Goal: Find specific fact: Find specific fact

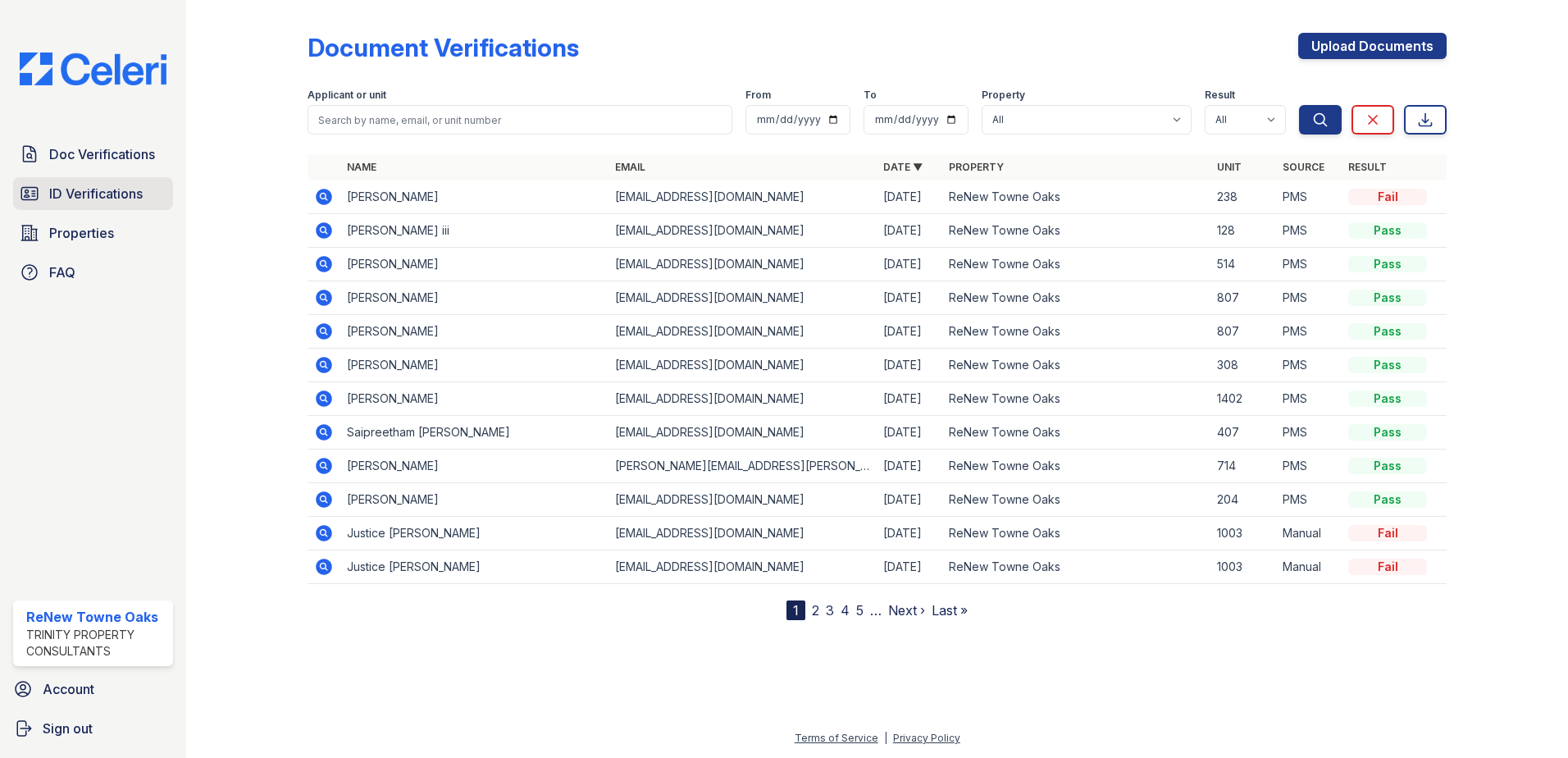
click at [127, 189] on span "ID Verifications" at bounding box center [95, 193] width 93 height 19
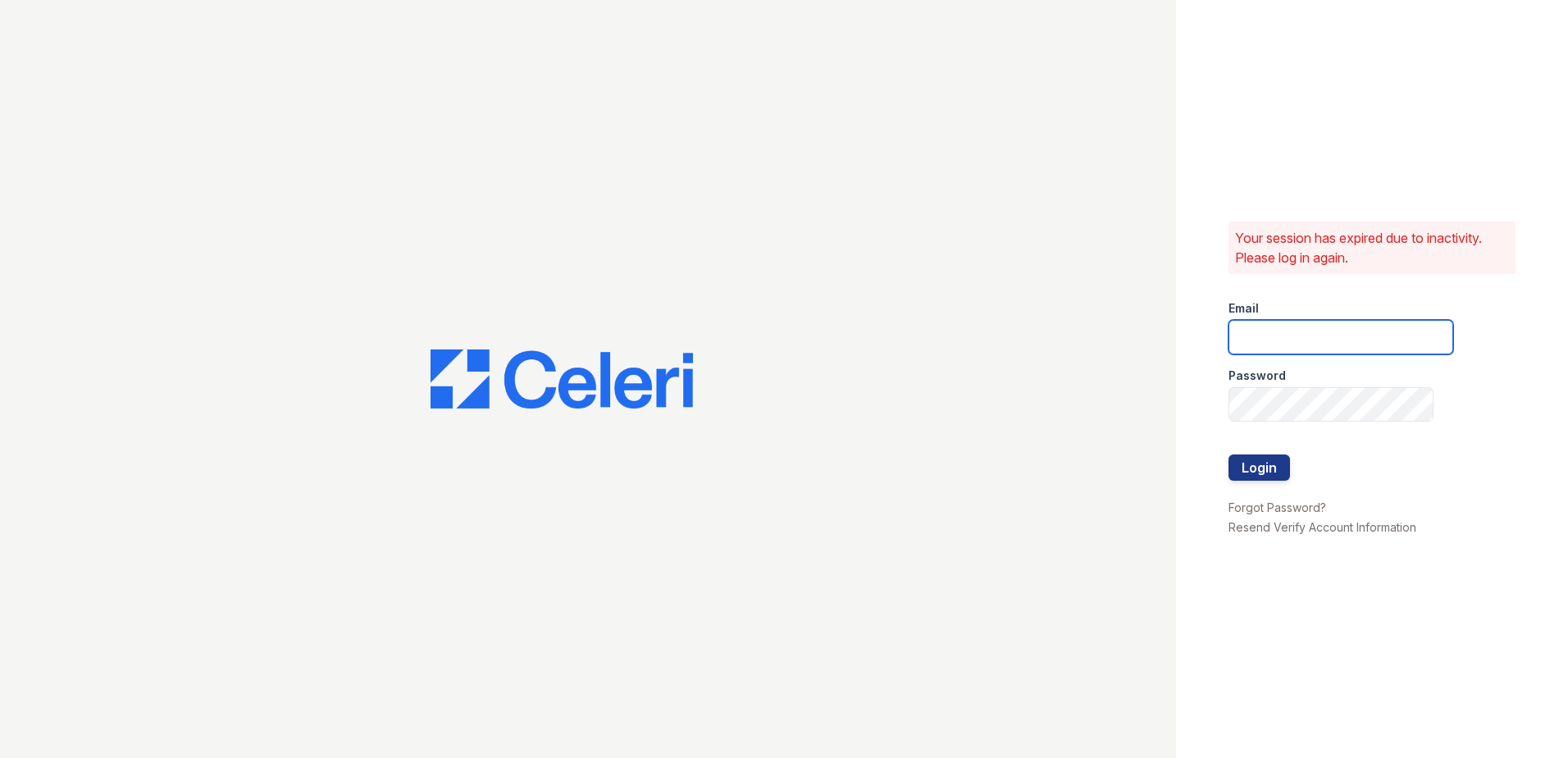
click at [1330, 349] on input "email" at bounding box center [1341, 338] width 225 height 35
type input "renewtowneoaks@trinity-pm.com"
click at [1235, 465] on button "Login" at bounding box center [1259, 467] width 62 height 26
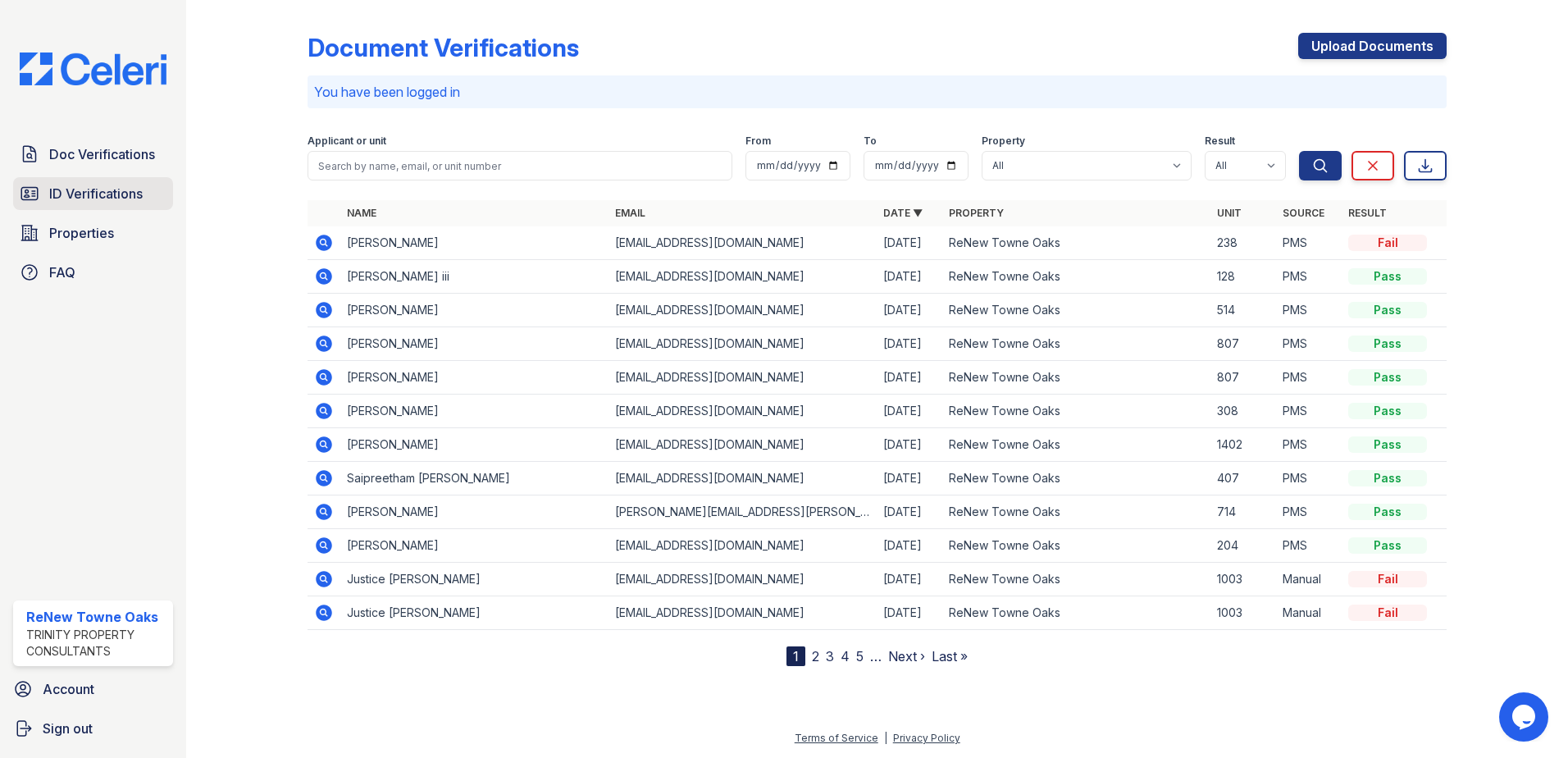
click at [74, 192] on span "ID Verifications" at bounding box center [95, 193] width 93 height 19
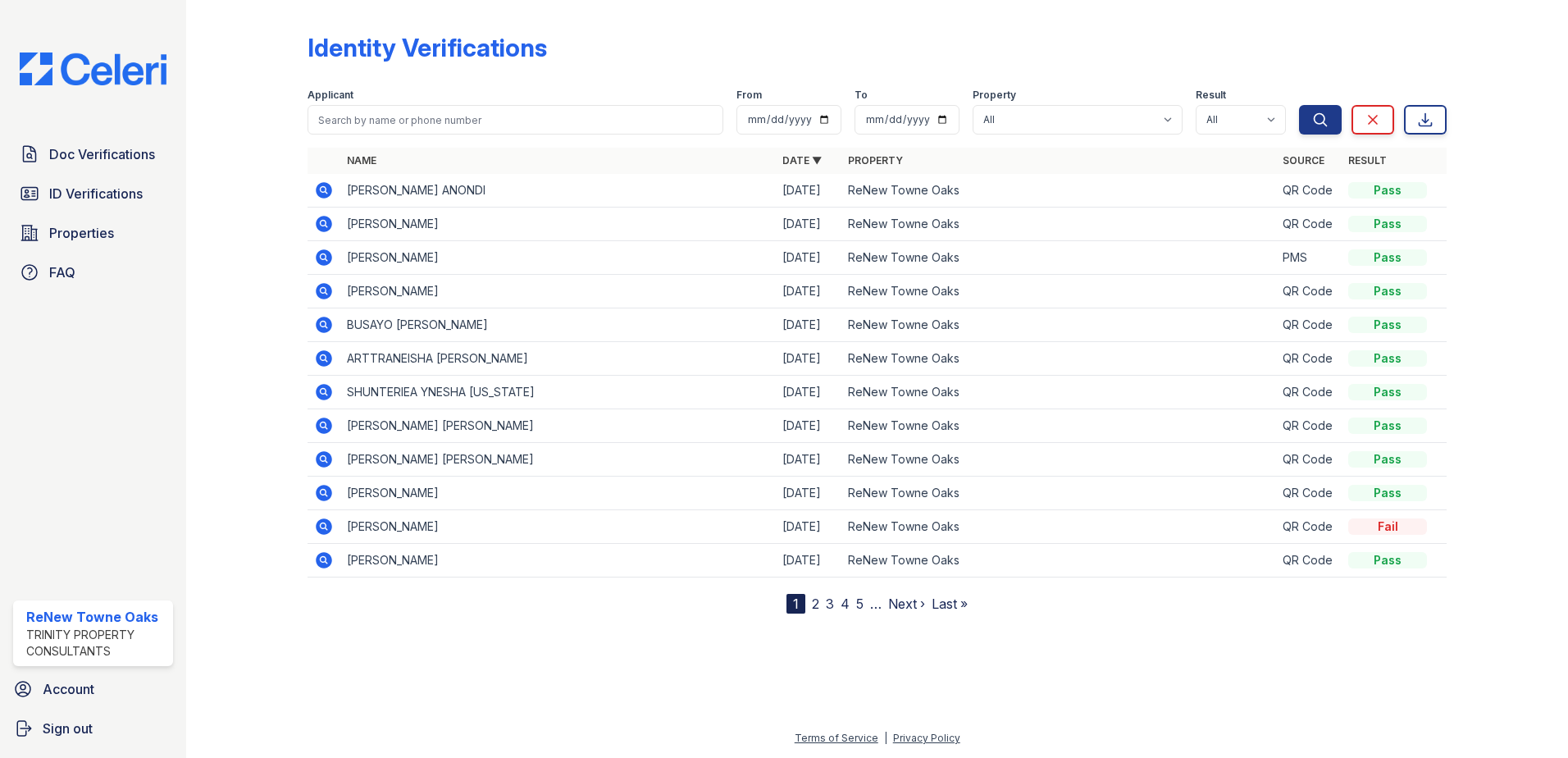
click at [329, 197] on icon at bounding box center [324, 190] width 19 height 19
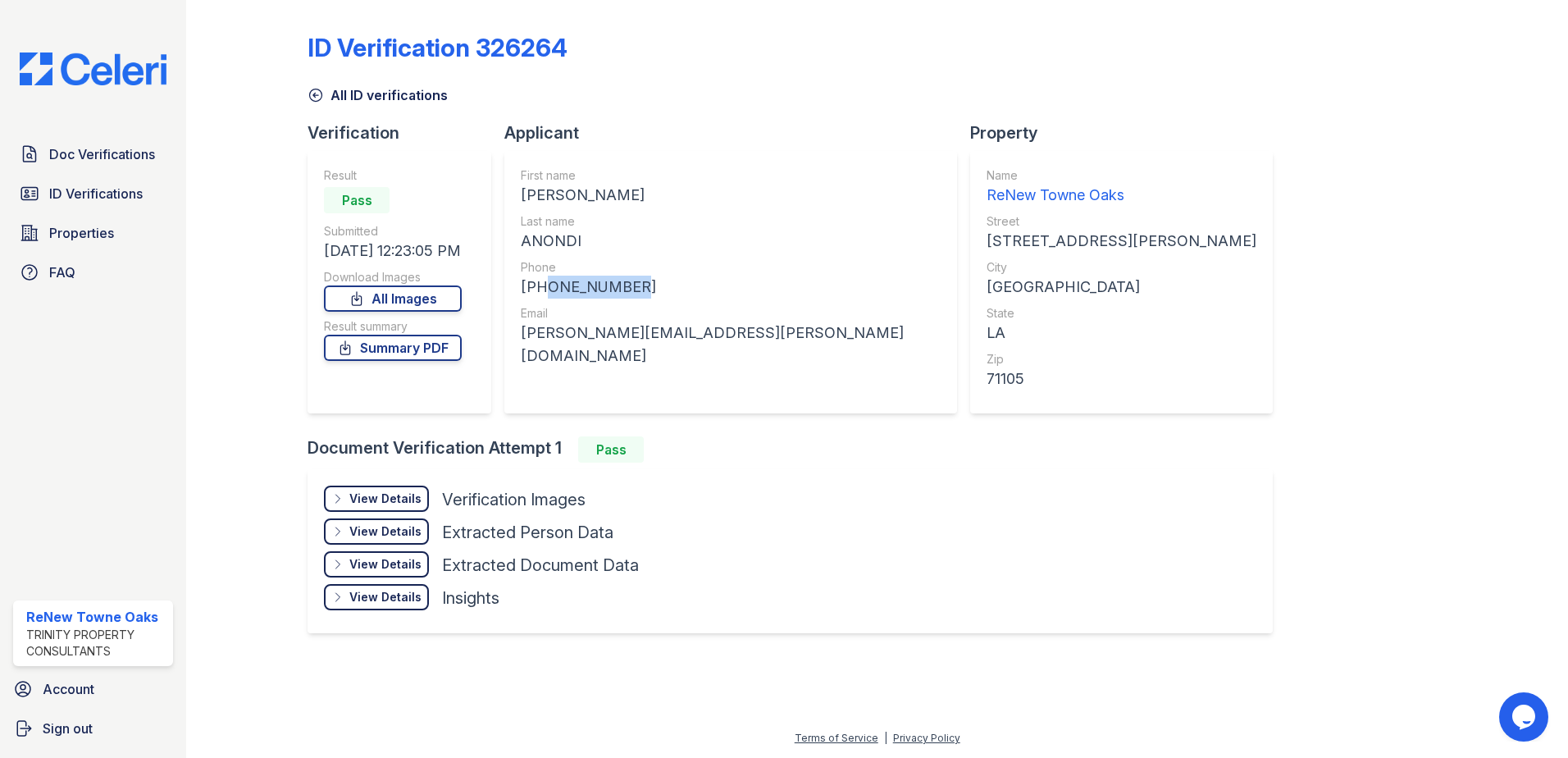
drag, startPoint x: 600, startPoint y: 285, endPoint x: 537, endPoint y: 288, distance: 63.1
click at [537, 288] on div "+13185321485" at bounding box center [731, 288] width 420 height 23
copy div "3185321485"
drag, startPoint x: 753, startPoint y: 333, endPoint x: 523, endPoint y: 357, distance: 231.2
click at [523, 357] on div "First name TAHMINA AKTER Last name ANONDI Phone +13185321485 Email tahmina.akte…" at bounding box center [731, 282] width 453 height 263
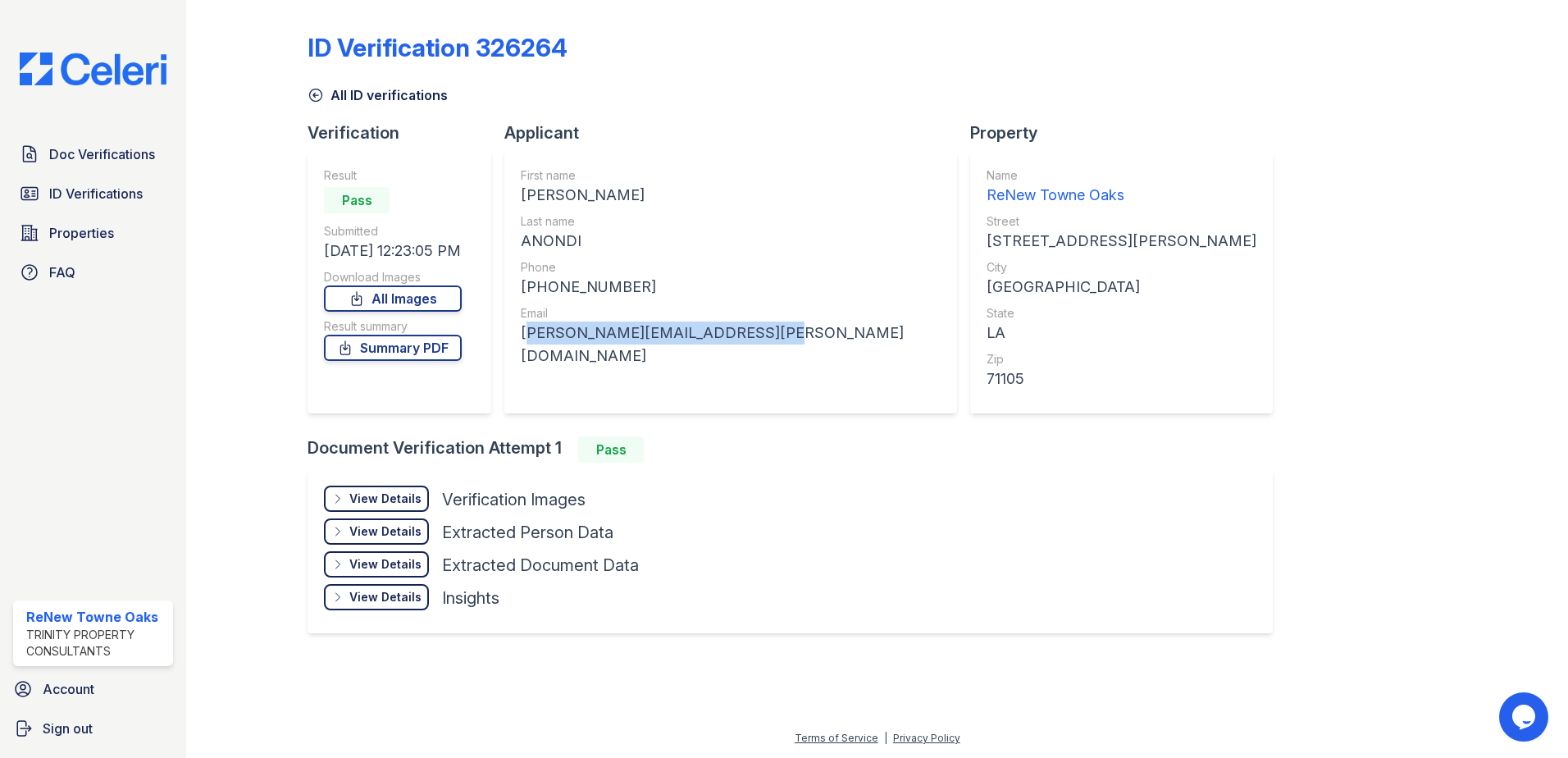
drag, startPoint x: 523, startPoint y: 357, endPoint x: 527, endPoint y: 338, distance: 19.4
copy div "tahmina.akter.anondi@gmail.com"
